Goal: Task Accomplishment & Management: Complete application form

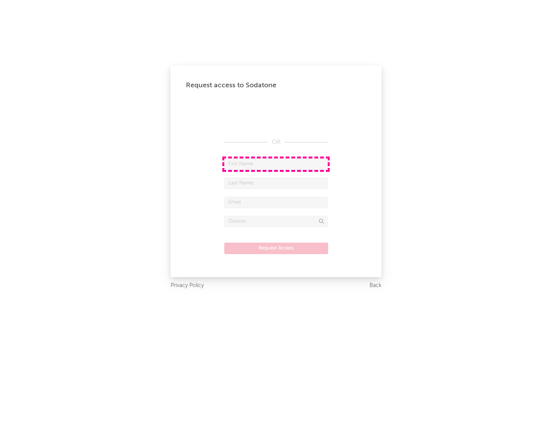
click at [276, 164] on input "text" at bounding box center [275, 164] width 103 height 11
type input "[PERSON_NAME]"
click at [276, 183] on input "text" at bounding box center [275, 183] width 103 height 11
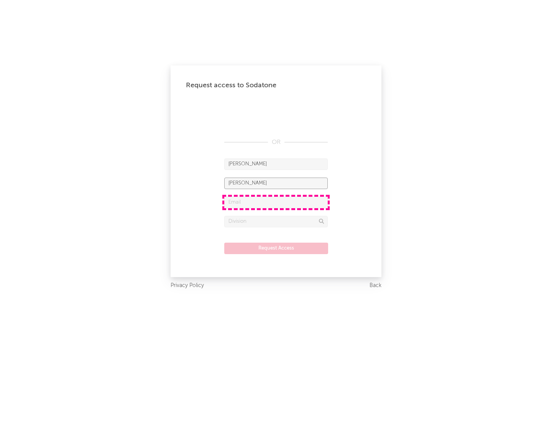
type input "[PERSON_NAME]"
click at [276, 202] on input "text" at bounding box center [275, 202] width 103 height 11
type input "[EMAIL_ADDRESS][DOMAIN_NAME]"
click at [276, 221] on input "text" at bounding box center [275, 221] width 103 height 11
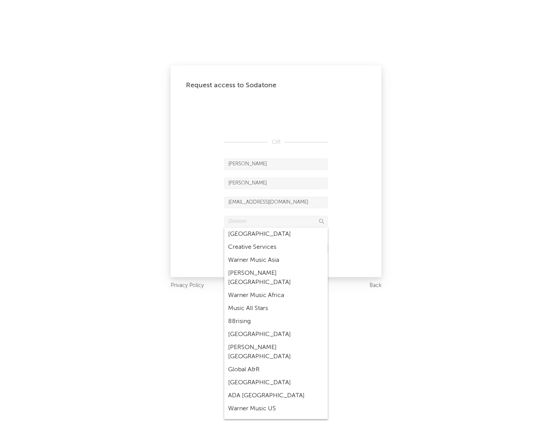
click at [276, 302] on div "Music All Stars" at bounding box center [275, 308] width 103 height 13
type input "Music All Stars"
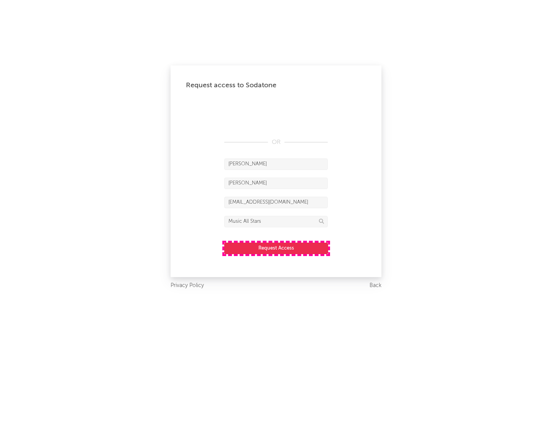
click at [276, 248] on button "Request Access" at bounding box center [276, 248] width 104 height 11
